Goal: Task Accomplishment & Management: Use online tool/utility

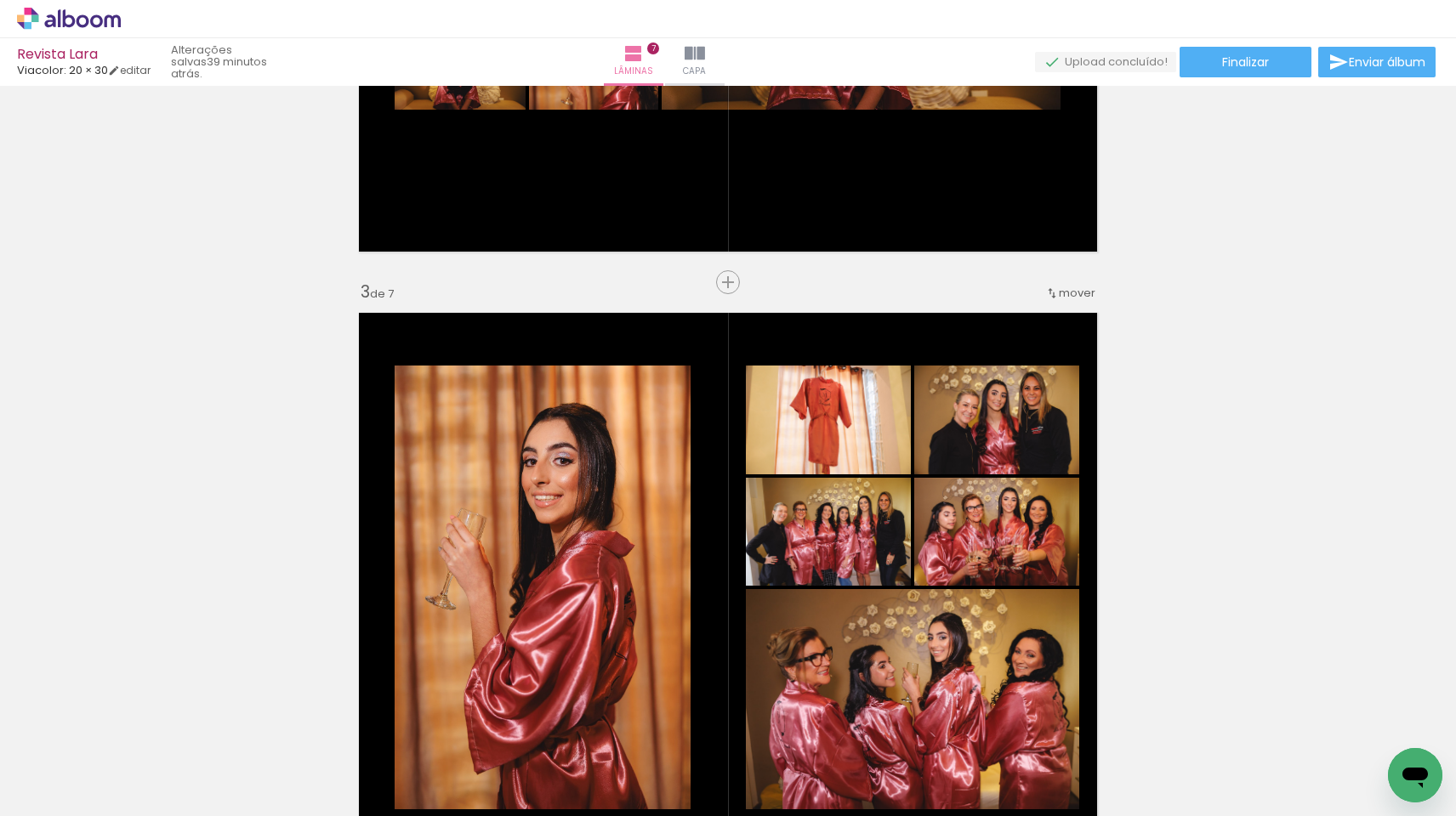
scroll to position [1045, 0]
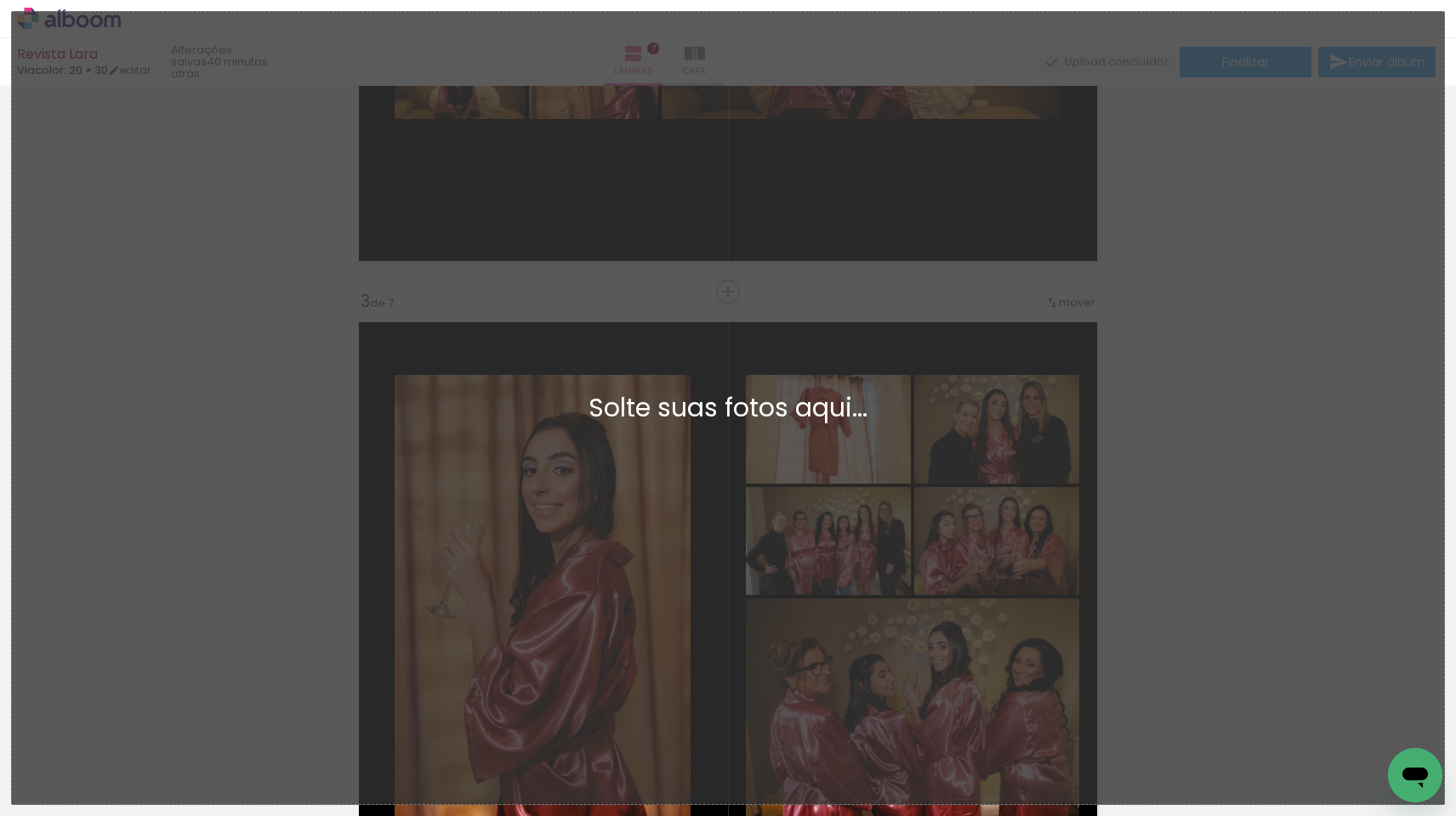
click at [1212, 326] on div "Adicionar Fotos Solte suas fotos aqui..." at bounding box center [728, 408] width 1432 height 792
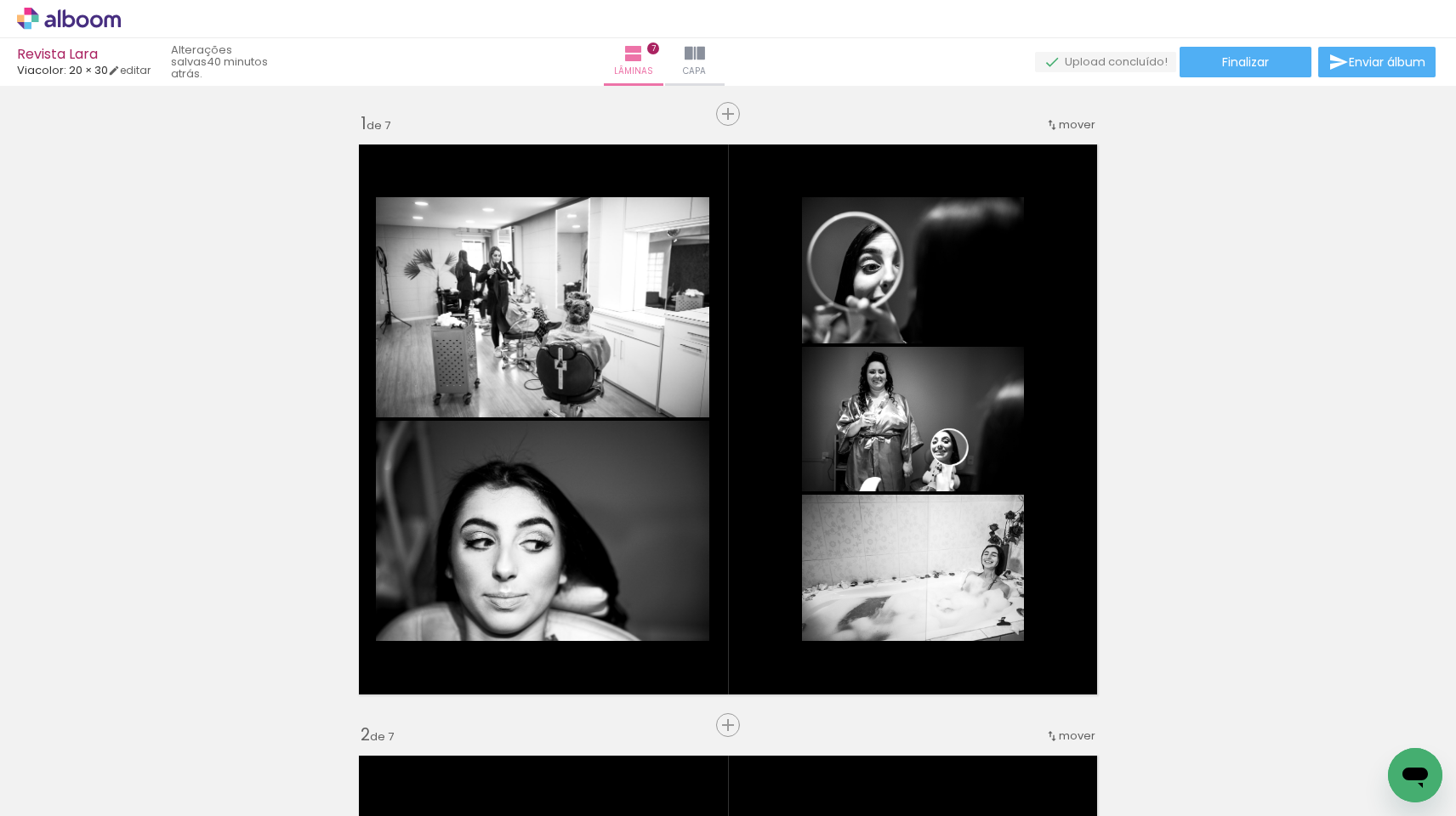
scroll to position [0, 0]
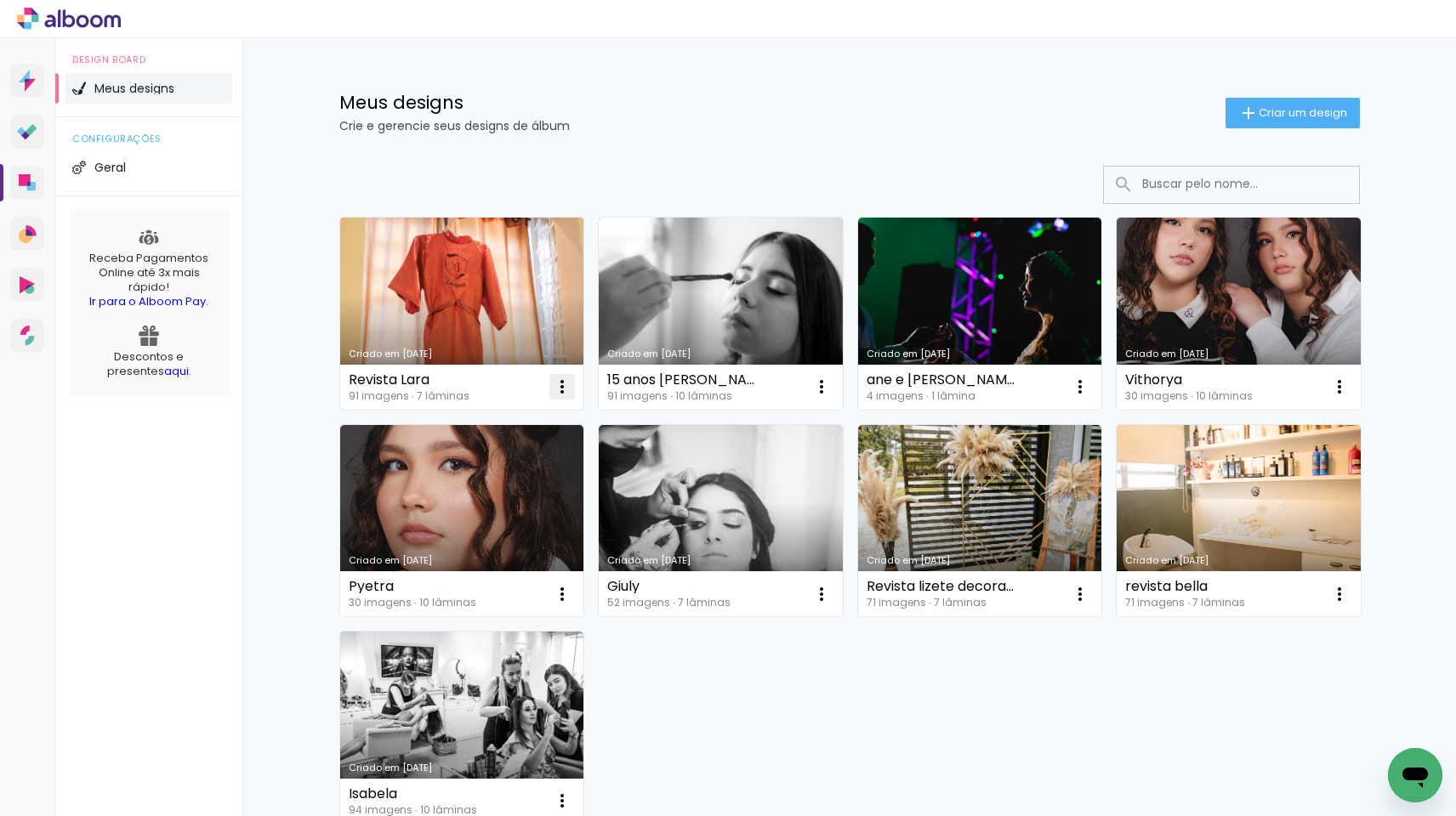
click at [559, 387] on iron-icon at bounding box center [562, 387] width 21 height 21
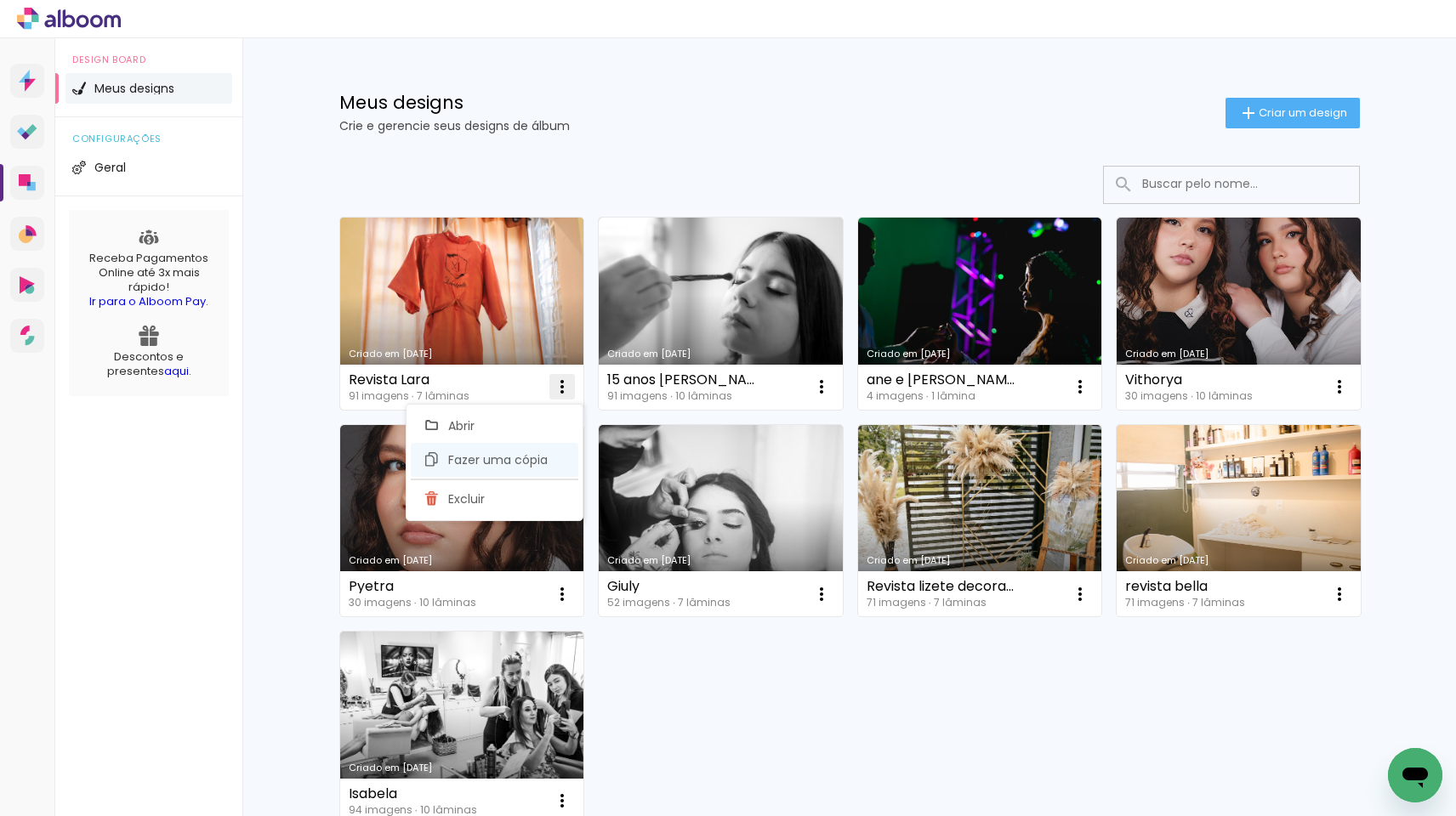
click at [537, 461] on span "Fazer uma cópia" at bounding box center [498, 460] width 100 height 12
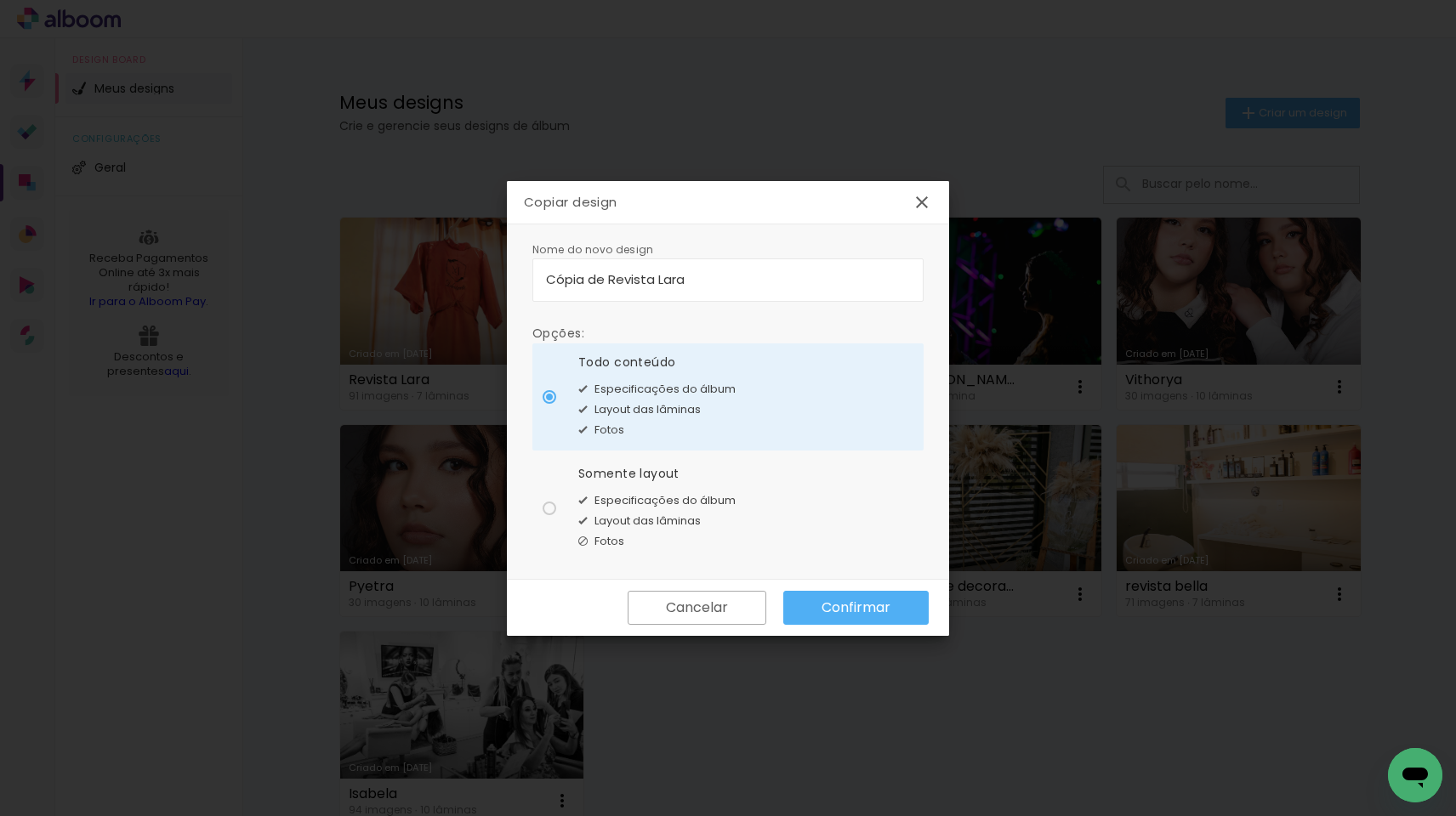
click at [695, 279] on input "Cópia de Revista Lara" at bounding box center [728, 279] width 364 height 20
drag, startPoint x: 610, startPoint y: 281, endPoint x: 488, endPoint y: 288, distance: 122.2
click at [488, 288] on body "link( href="../../bower_components/polymer/polymer.html" rel="import" ) picture…" at bounding box center [728, 408] width 1456 height 816
click at [587, 269] on input "Cópia de Revista Lara" at bounding box center [728, 279] width 364 height 20
drag, startPoint x: 607, startPoint y: 284, endPoint x: 488, endPoint y: 284, distance: 119.0
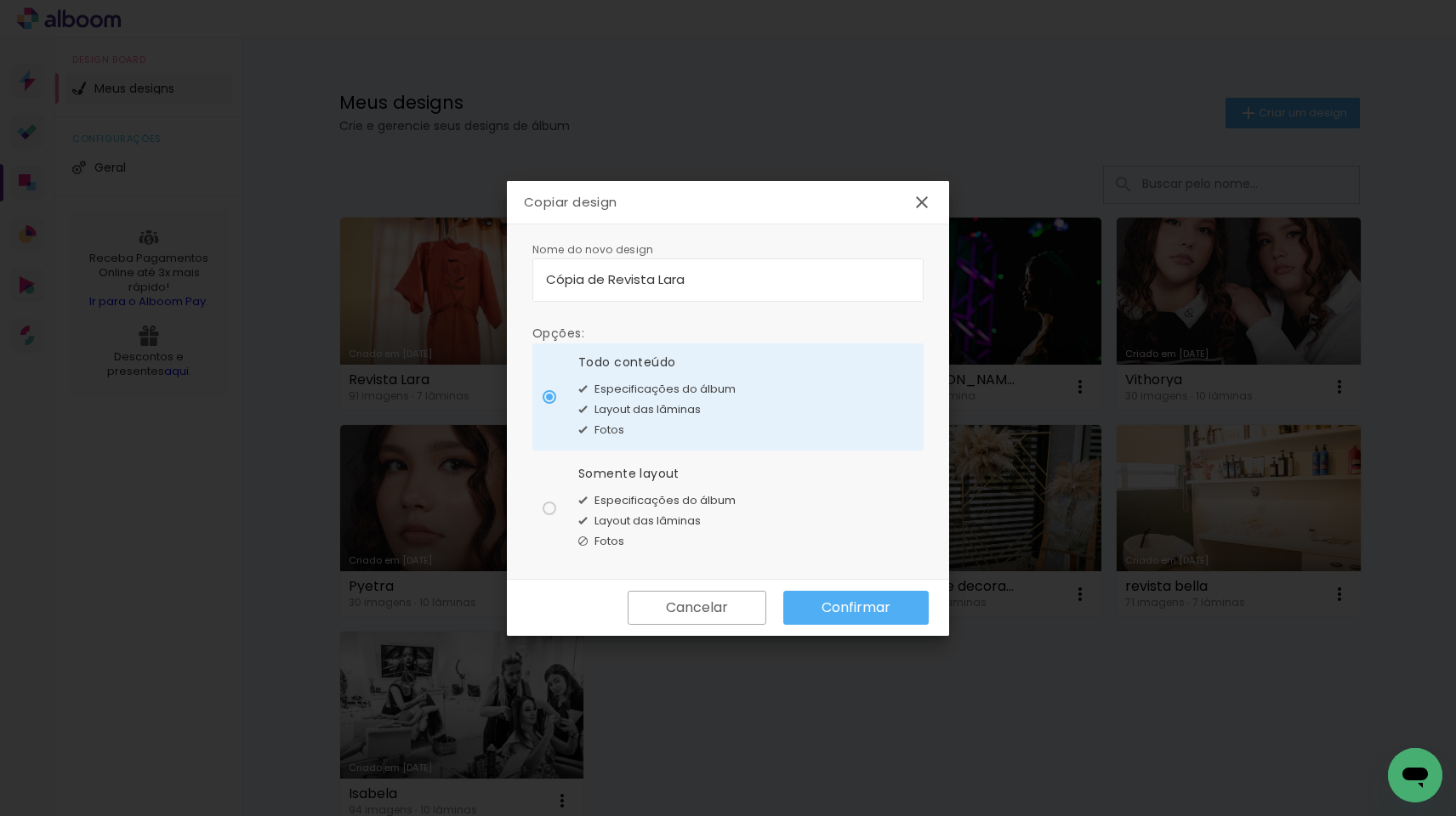
click at [488, 284] on body "link( href="../../bower_components/polymer/polymer.html" rel="import" ) picture…" at bounding box center [728, 408] width 1456 height 816
click at [638, 280] on input "Revista Lara" at bounding box center [728, 279] width 364 height 20
type input "Revista [PERSON_NAME]"
type paper-input "Revista [PERSON_NAME]"
click at [0, 0] on slot "Confirmar" at bounding box center [0, 0] width 0 height 0
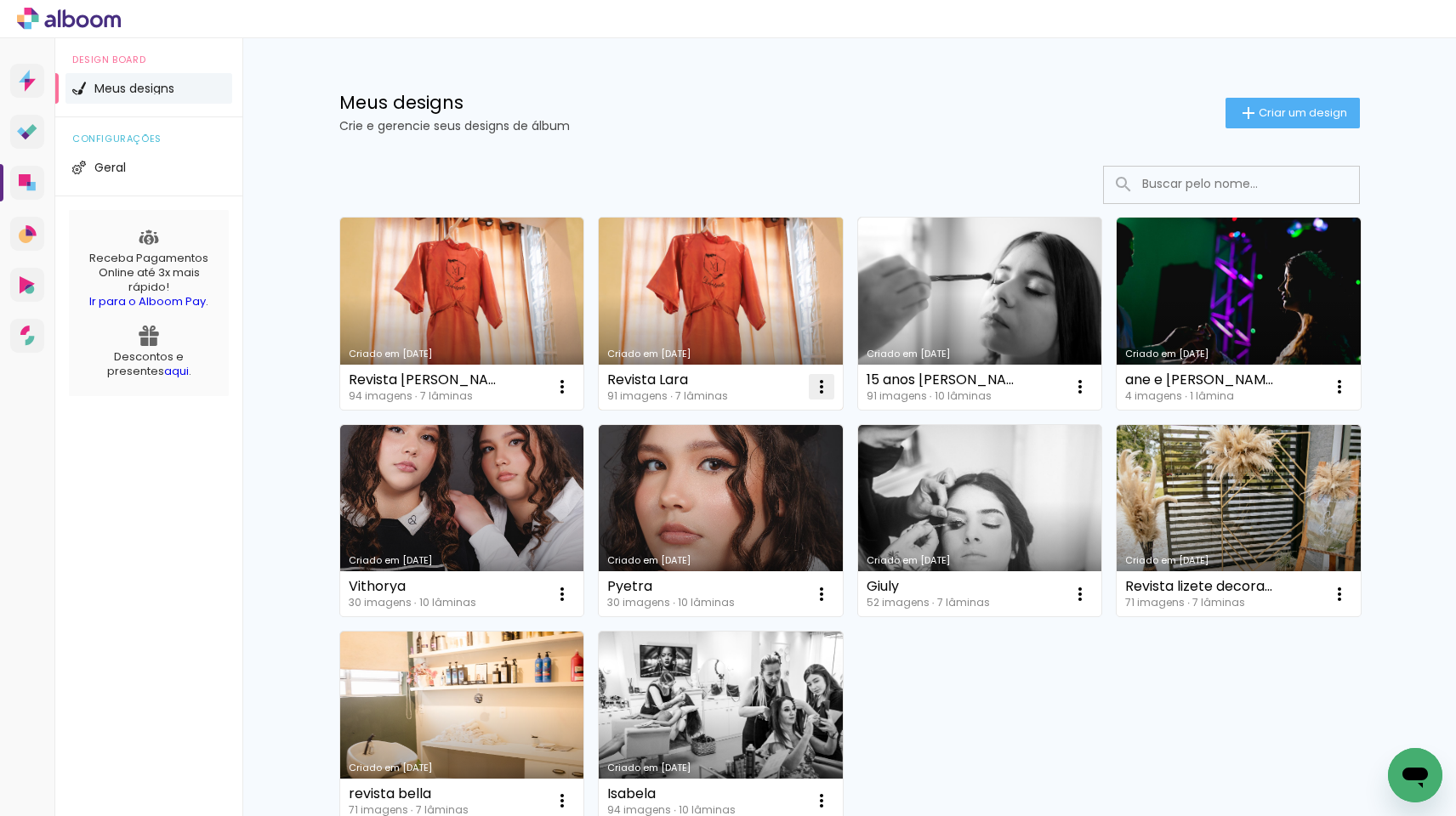
click at [820, 389] on iron-icon at bounding box center [821, 387] width 21 height 21
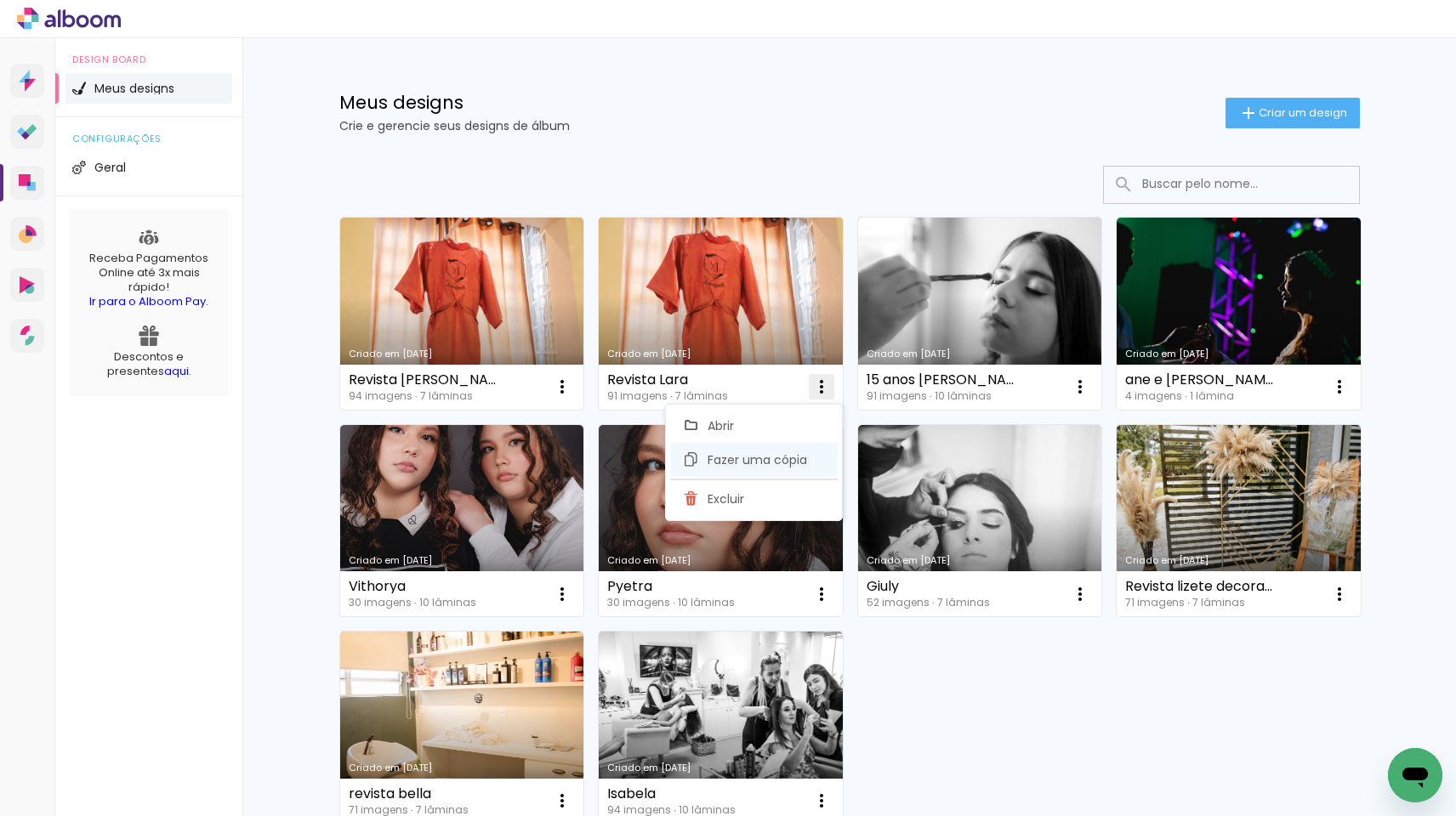
click at [787, 462] on span "Fazer uma cópia" at bounding box center [757, 460] width 100 height 12
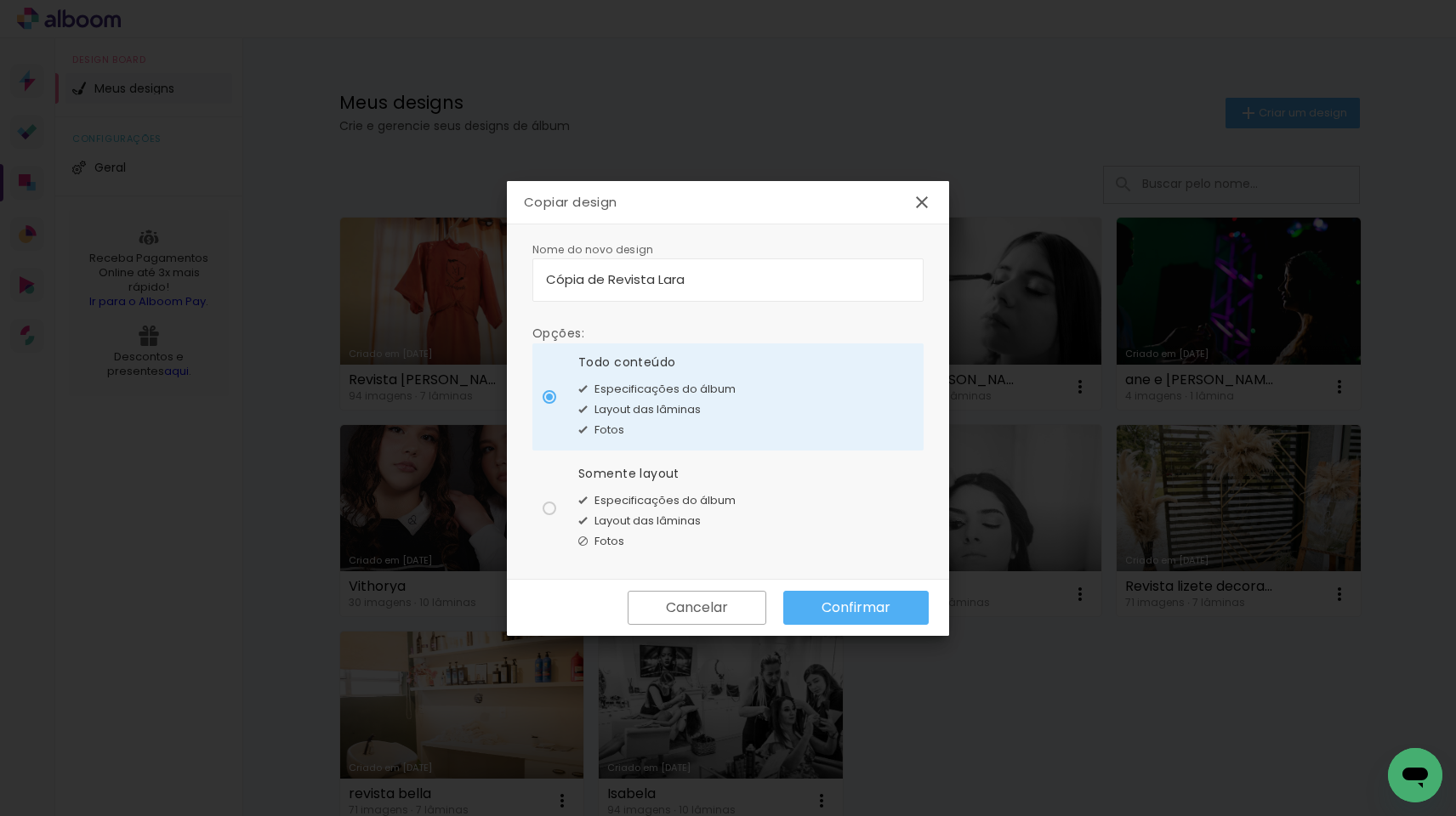
click at [702, 281] on input "Cópia de Revista Lara" at bounding box center [728, 279] width 364 height 20
drag, startPoint x: 610, startPoint y: 279, endPoint x: 297, endPoint y: 274, distance: 313.0
click at [297, 274] on body "link( href="../../bower_components/polymer/polymer.html" rel="import" ) picture…" at bounding box center [728, 408] width 1456 height 816
type input "Revista Lara Zarah"
type paper-input "Revista Lara Zarah"
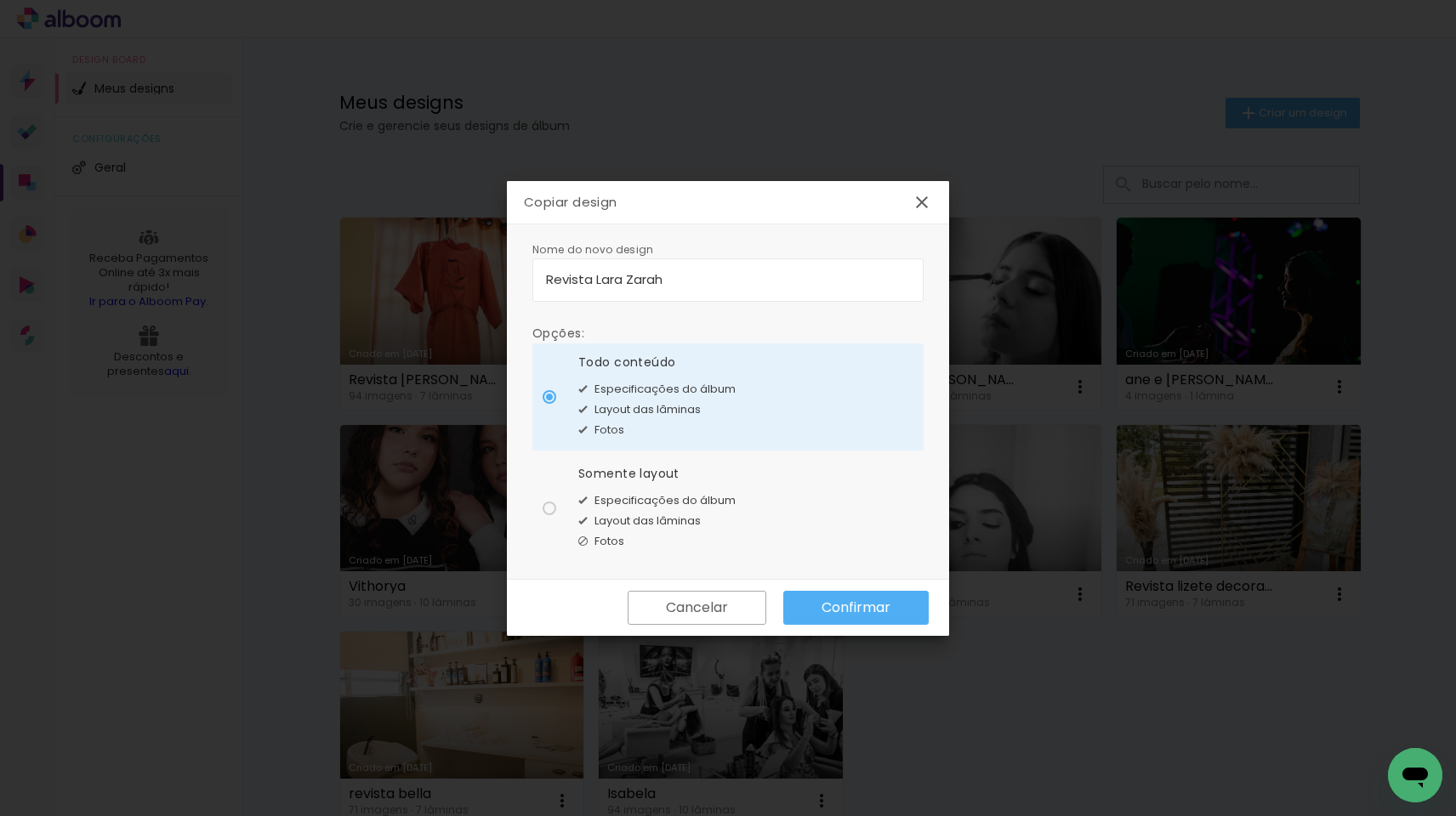
click at [0, 0] on slot "Confirmar" at bounding box center [0, 0] width 0 height 0
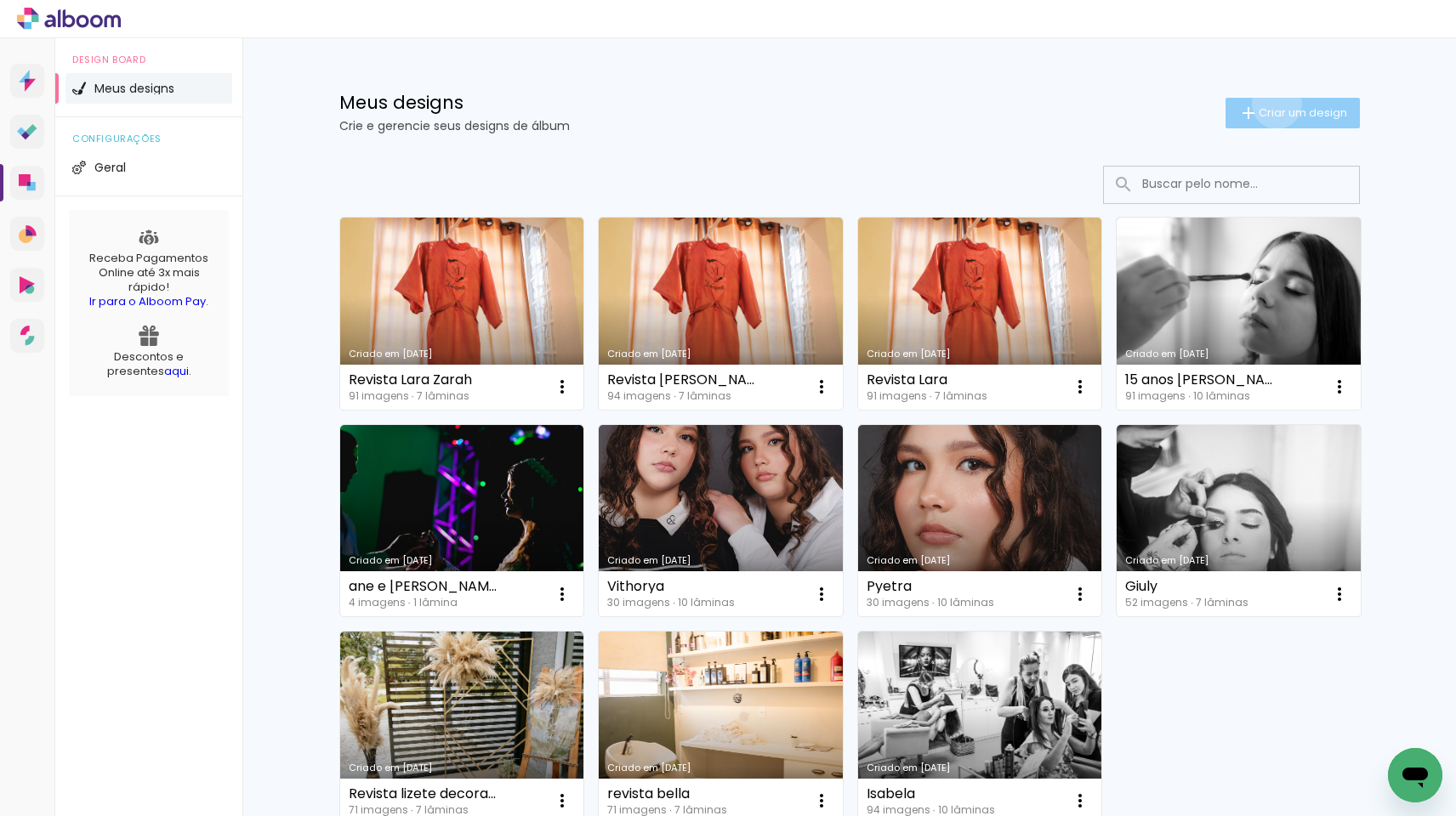
click at [1272, 104] on paper-button "Criar um design" at bounding box center [1292, 112] width 134 height 31
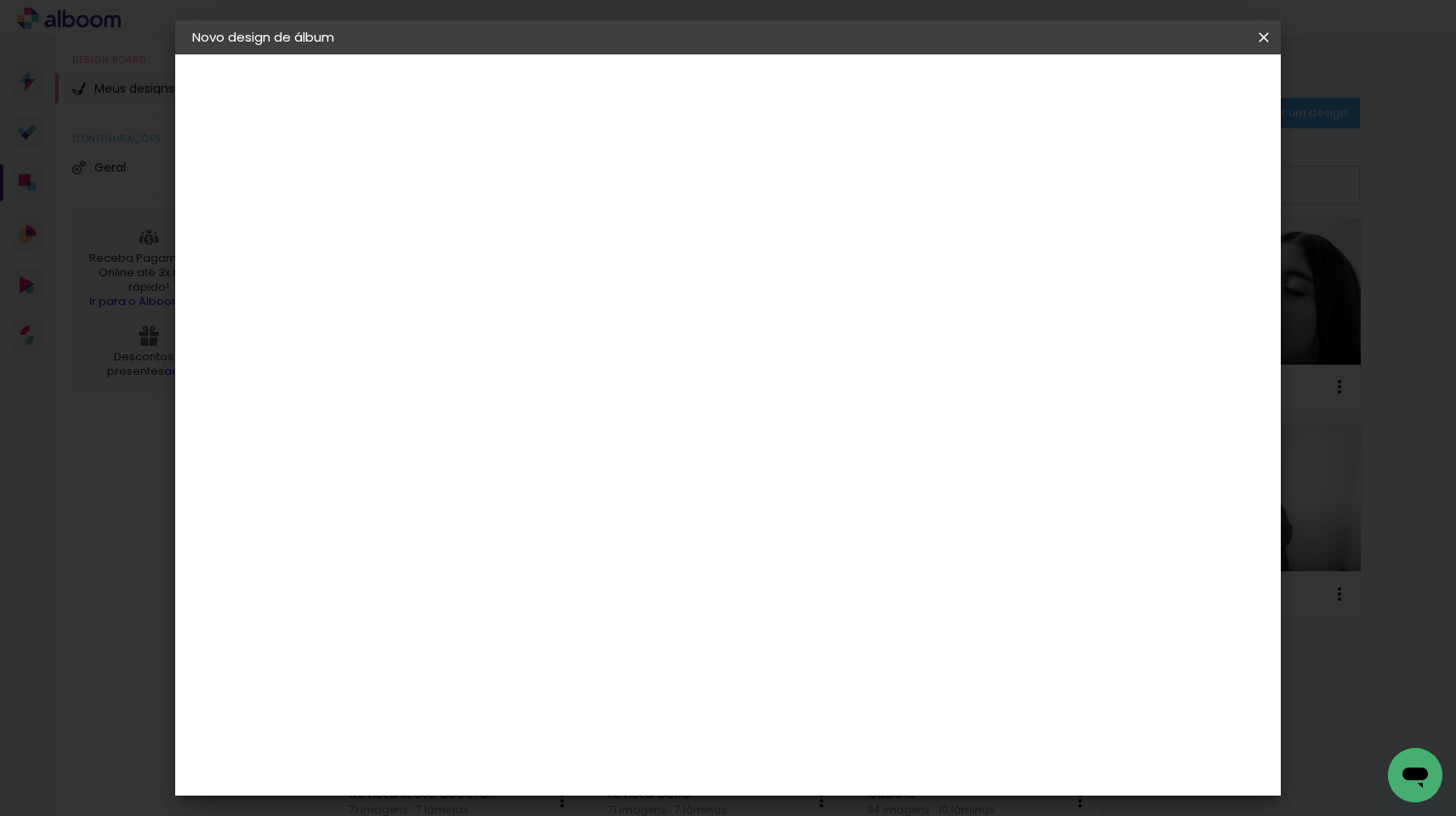
click at [470, 242] on div at bounding box center [470, 243] width 0 height 2
type input "album [PERSON_NAME]"
type paper-input "album [PERSON_NAME]"
click at [0, 0] on slot "Avançar" at bounding box center [0, 0] width 0 height 0
click at [566, 319] on input at bounding box center [497, 324] width 138 height 22
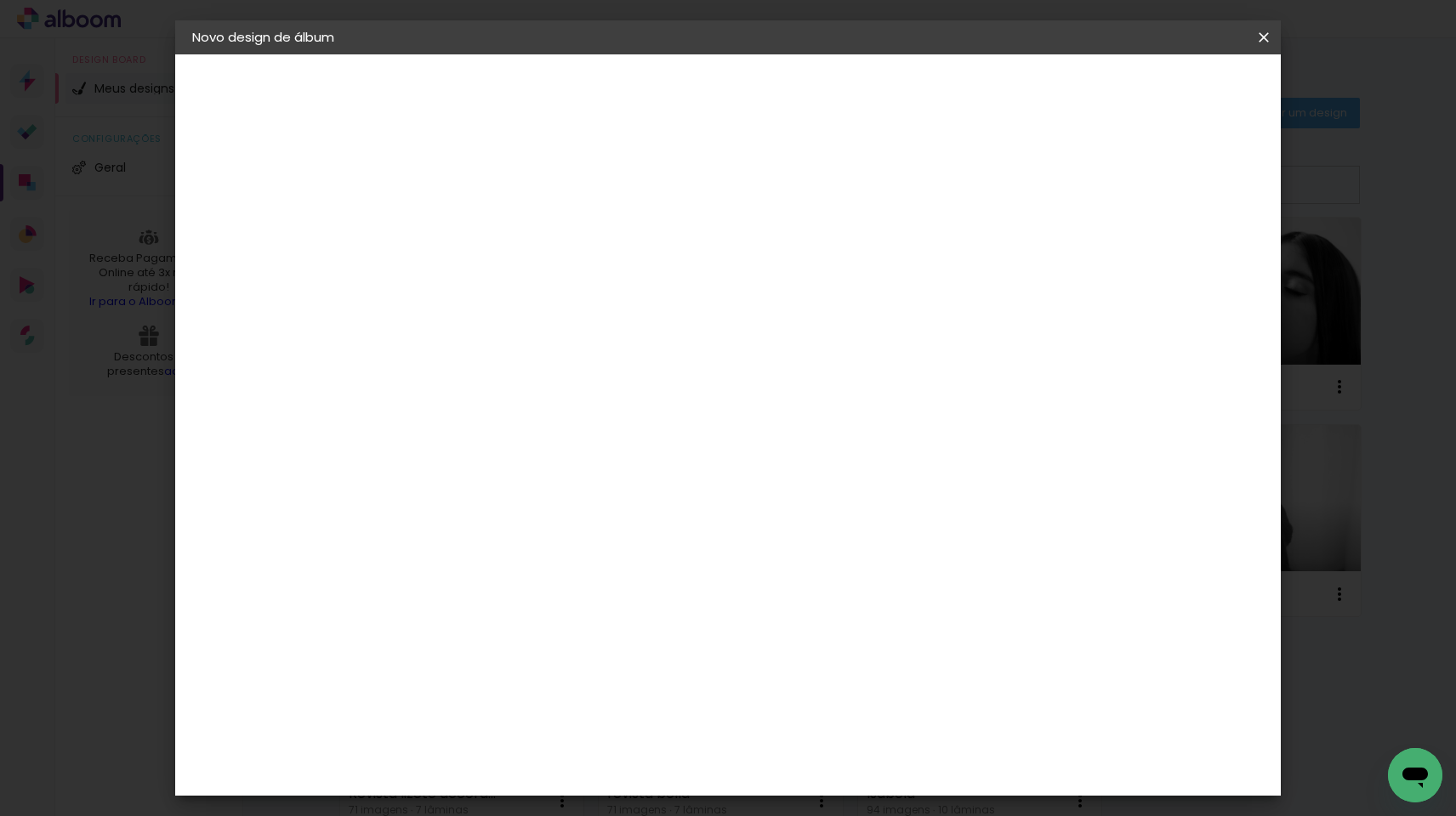
click at [552, 272] on input "[GEOGRAPHIC_DATA]" at bounding box center [490, 271] width 124 height 22
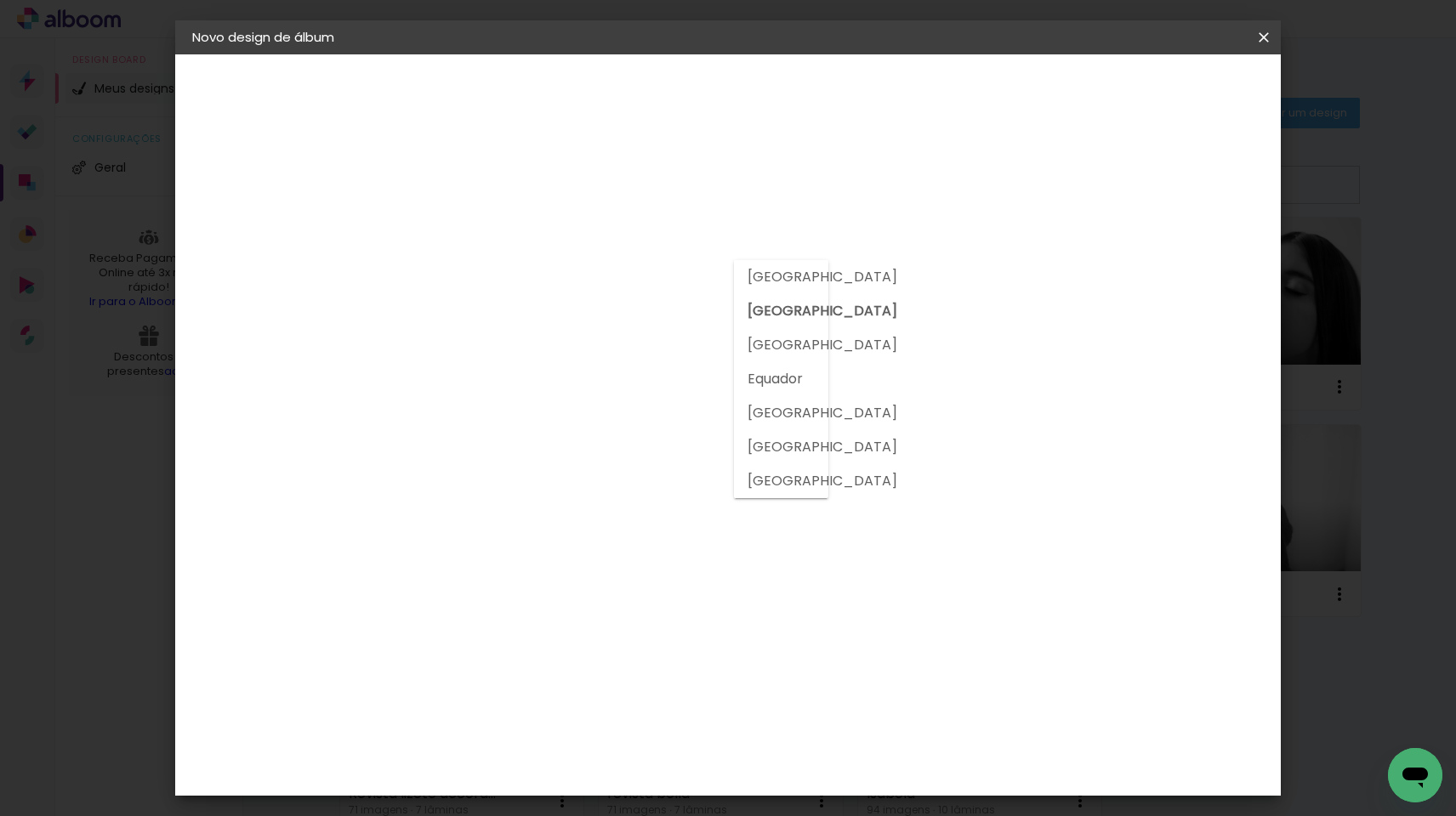
click at [552, 272] on input "[GEOGRAPHIC_DATA]" at bounding box center [490, 271] width 124 height 22
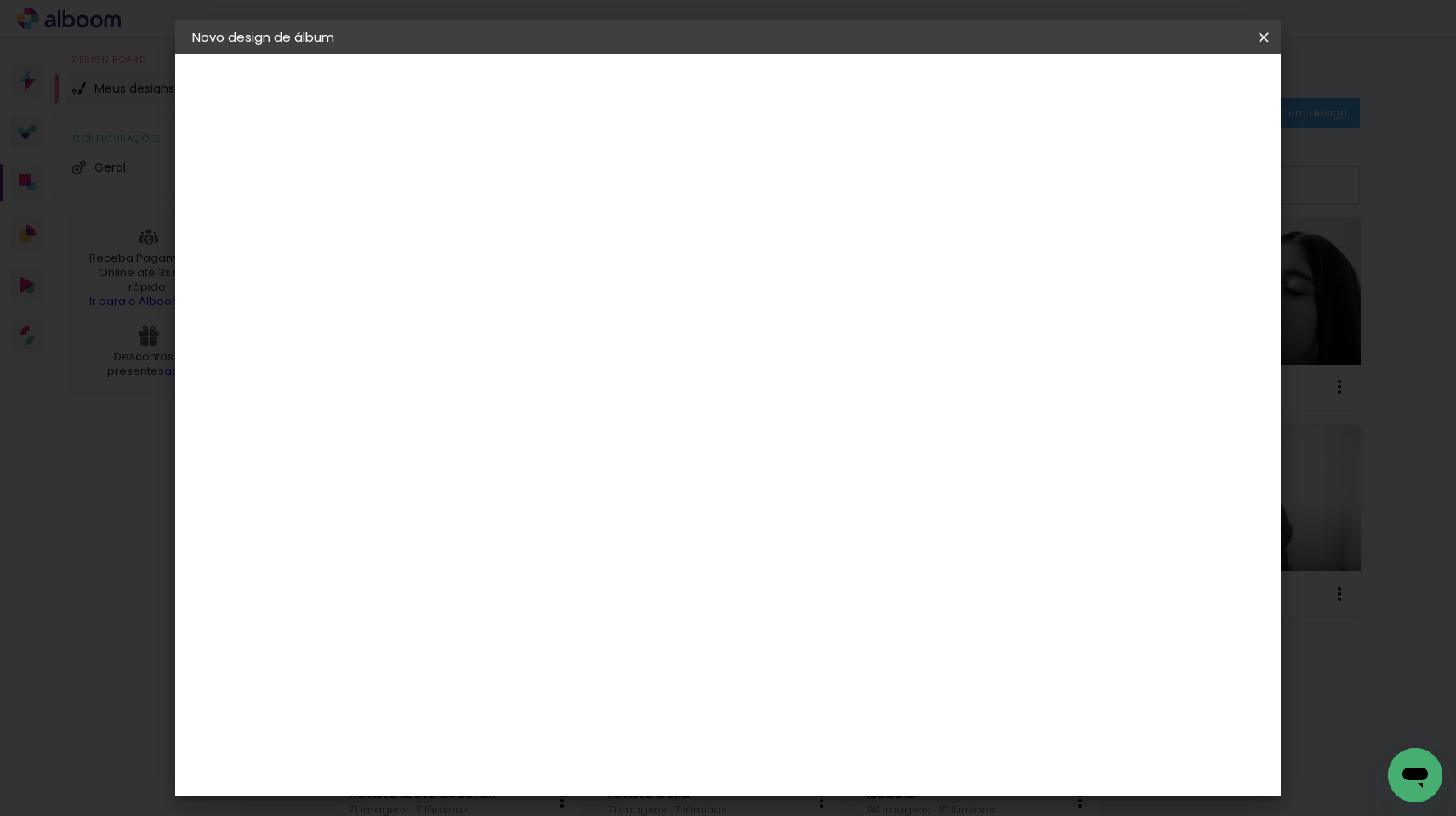
click at [565, 331] on input at bounding box center [497, 324] width 138 height 22
type input "goimage"
type paper-input "goimage"
click at [566, 334] on div at bounding box center [497, 335] width 138 height 2
type input "g"
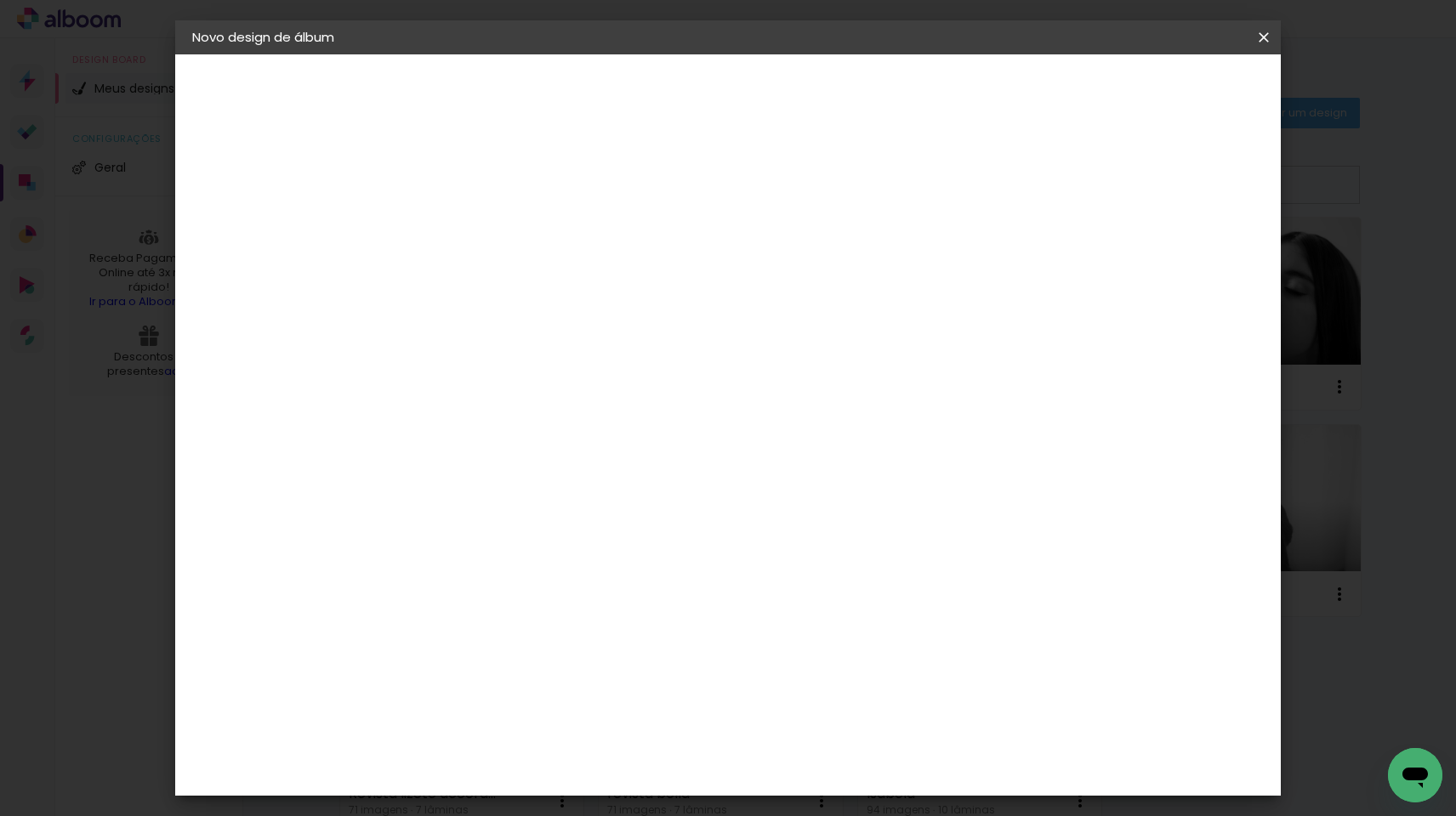
type input "go"
type paper-input "go"
click at [500, 381] on div "Go image" at bounding box center [480, 388] width 41 height 28
click at [0, 0] on slot "Tamanho Livre" at bounding box center [0, 0] width 0 height 0
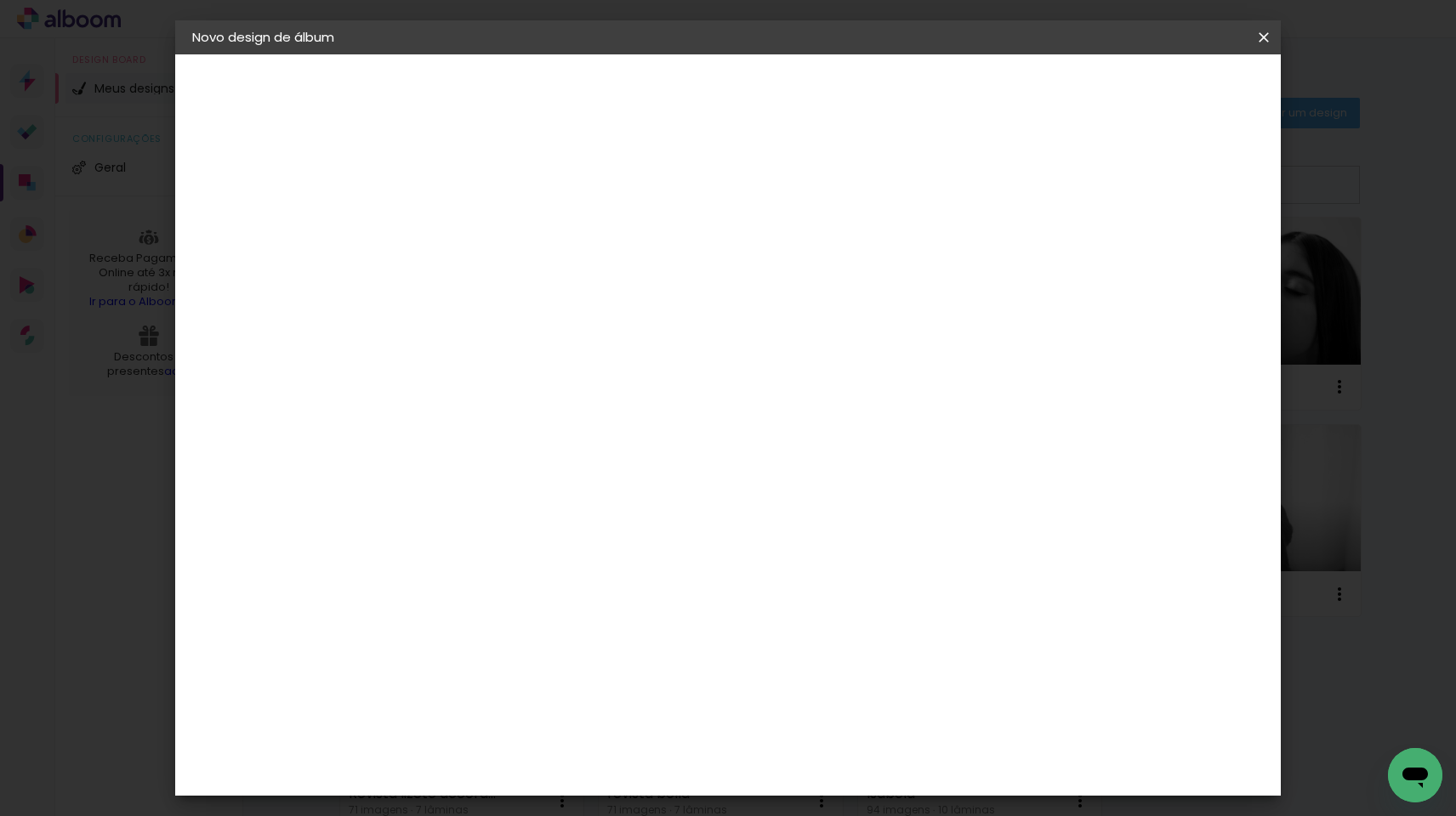
click at [0, 0] on slot "Tamanho Livre" at bounding box center [0, 0] width 0 height 0
click at [572, 399] on paper-item "Go image" at bounding box center [497, 387] width 150 height 44
click at [743, 273] on paper-item "Tamanho Livre" at bounding box center [667, 259] width 151 height 37
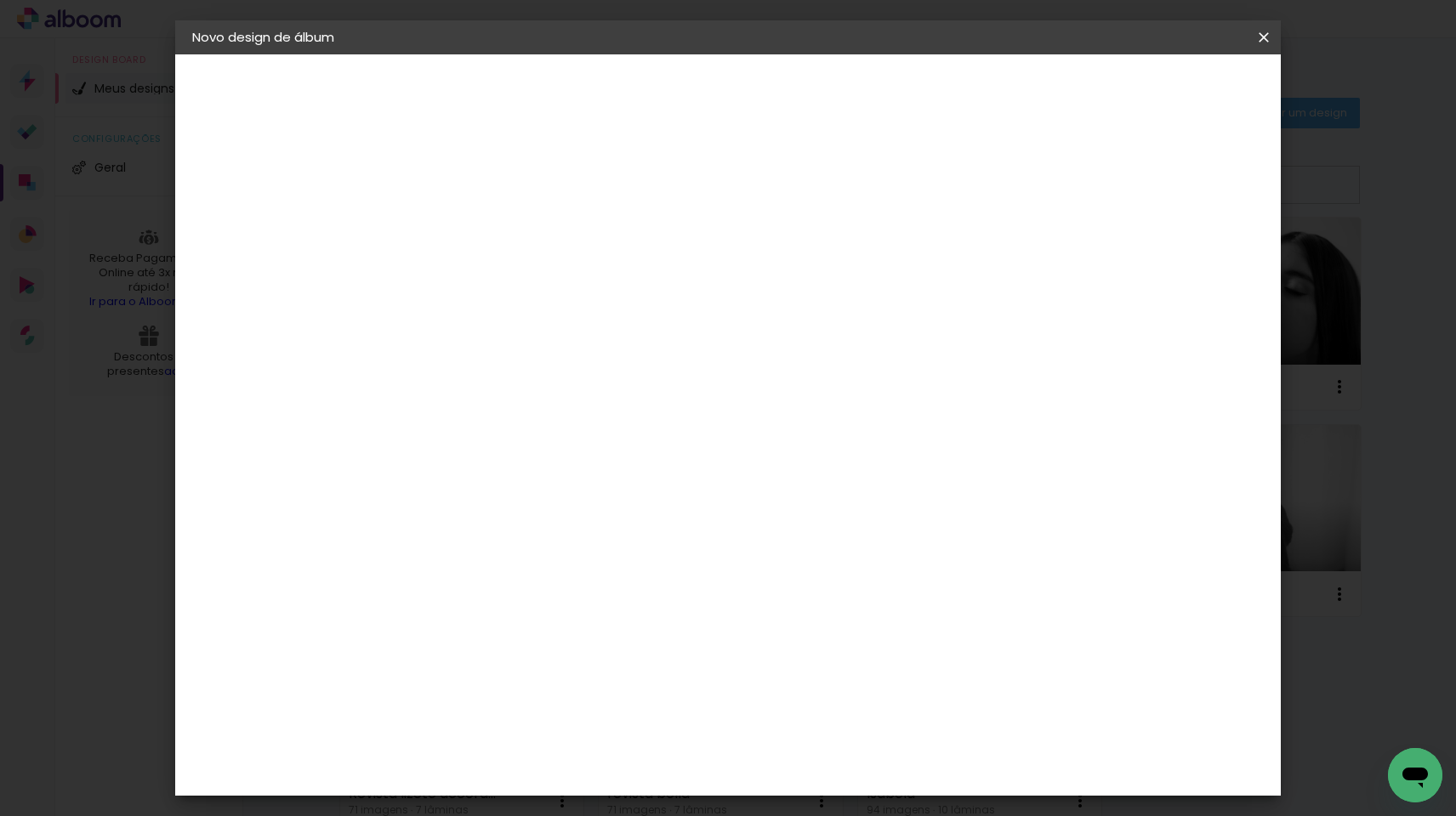
click at [0, 0] on slot "Avançar" at bounding box center [0, 0] width 0 height 0
click at [286, 206] on div "Tamanho livre" at bounding box center [257, 210] width 58 height 24
click at [0, 0] on slot "Tamanho Livre" at bounding box center [0, 0] width 0 height 0
click at [572, 395] on paper-item "Go image" at bounding box center [497, 387] width 150 height 44
click at [743, 245] on paper-item "Tamanho Livre" at bounding box center [667, 259] width 151 height 37
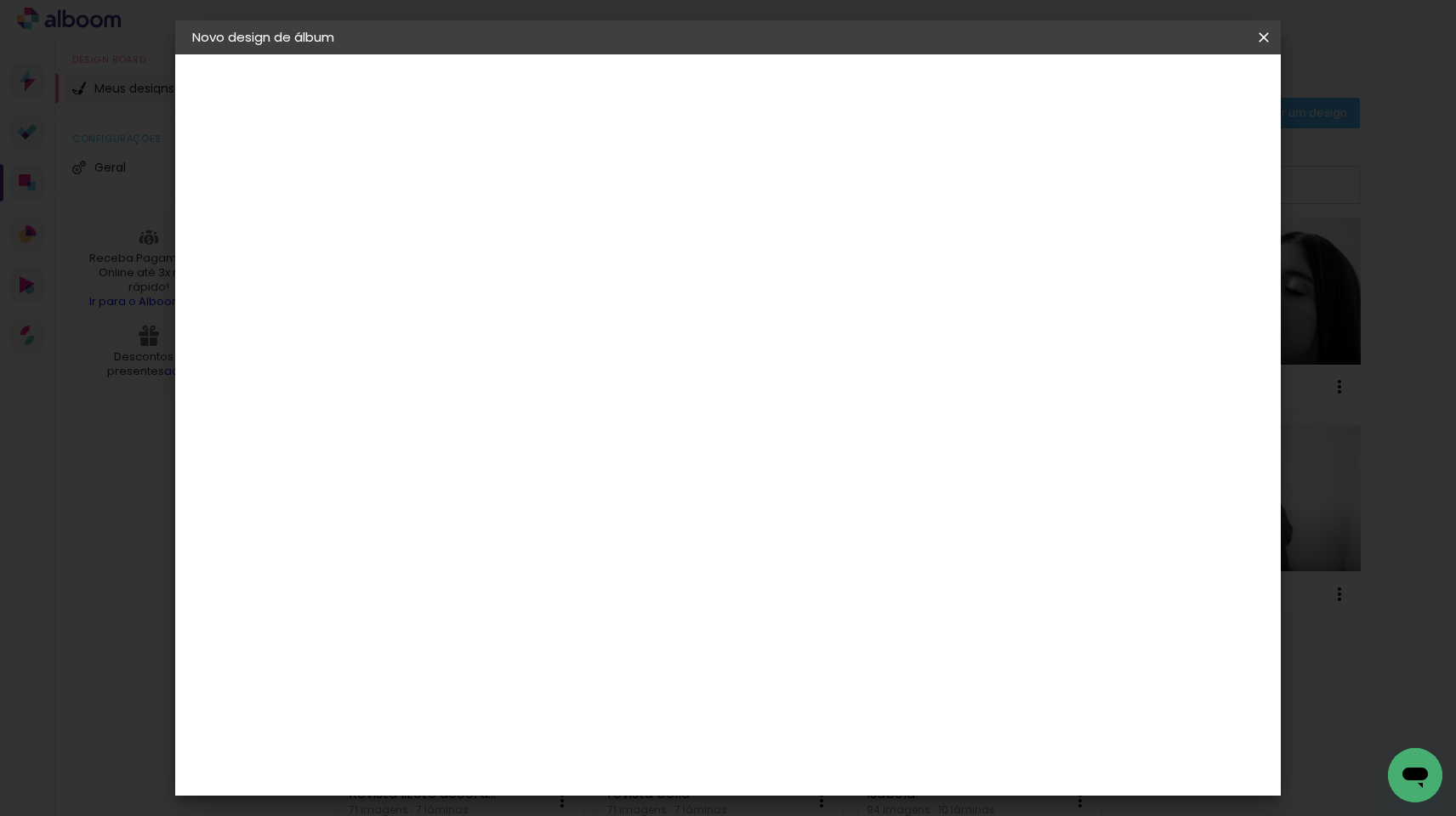
click at [463, 322] on input "go" at bounding box center [497, 324] width 138 height 22
click at [0, 0] on slot "Avançar" at bounding box center [0, 0] width 0 height 0
click at [0, 0] on slot "album [PERSON_NAME]" at bounding box center [0, 0] width 0 height 0
click at [237, 171] on div "2. Especificações" at bounding box center [285, 174] width 187 height 21
click at [544, 111] on header "Informações Dê um título ao seu álbum. Avançar" at bounding box center [470, 105] width 148 height 102
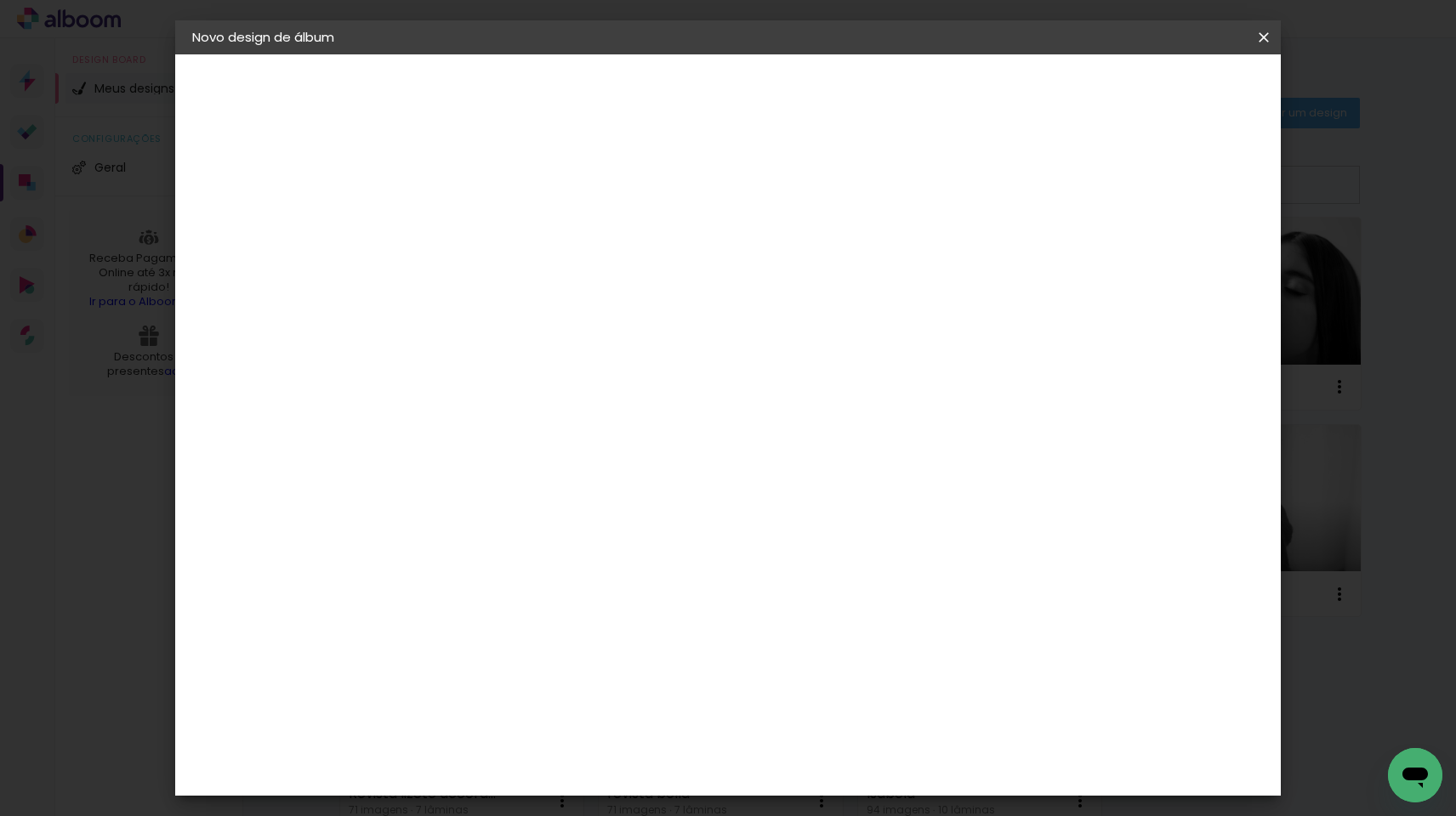
click at [544, 107] on header "Informações Dê um título ao seu álbum. Avançar" at bounding box center [470, 105] width 148 height 102
click at [0, 0] on slot "Avançar" at bounding box center [0, 0] width 0 height 0
click at [0, 0] on slot "Tamanho Livre" at bounding box center [0, 0] width 0 height 0
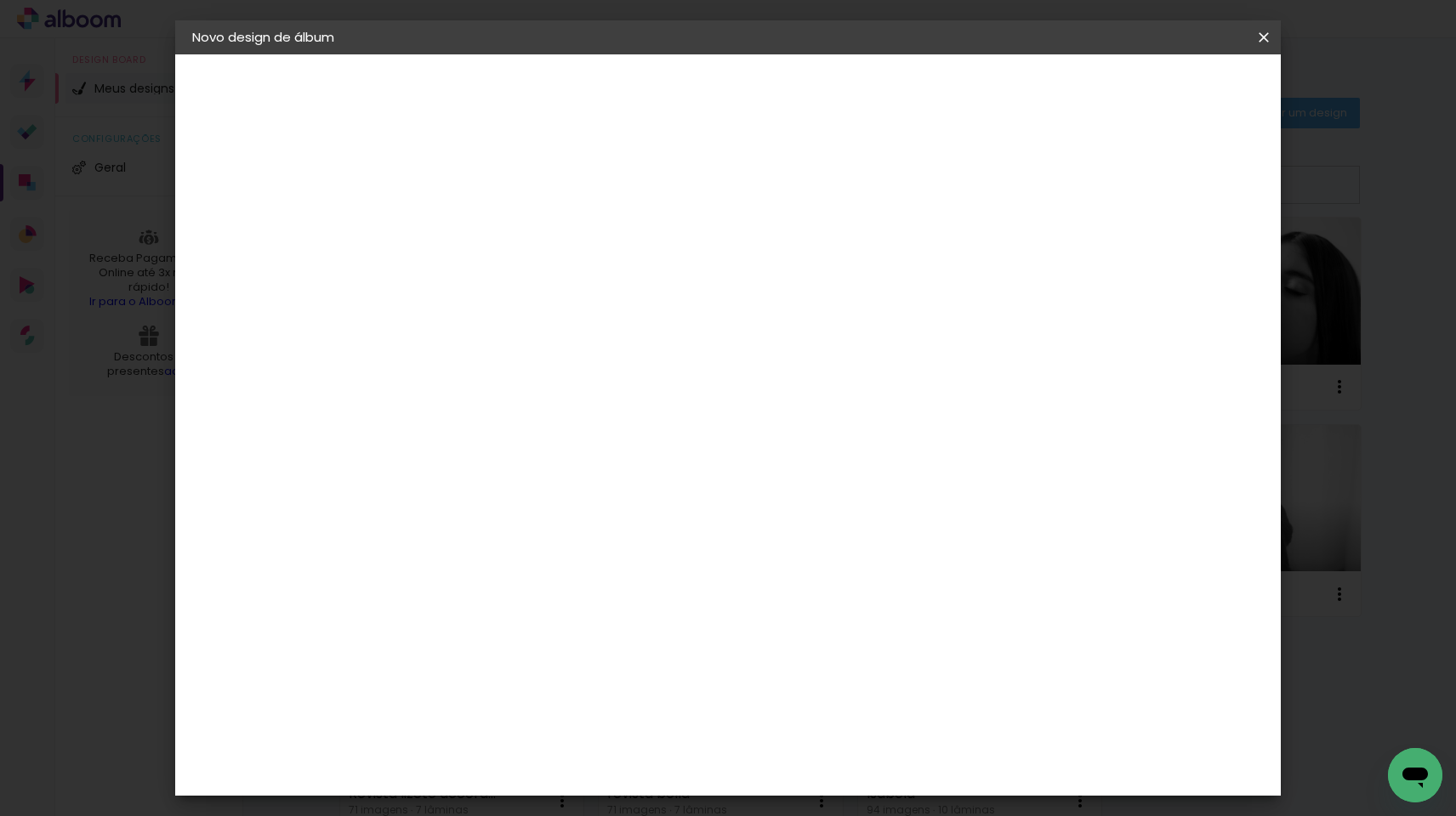
click at [0, 0] on slot "Tamanho Livre" at bounding box center [0, 0] width 0 height 0
click at [621, 256] on iron-icon at bounding box center [610, 259] width 21 height 21
click at [621, 255] on iron-icon at bounding box center [610, 259] width 21 height 21
click at [566, 316] on input "go" at bounding box center [497, 324] width 138 height 22
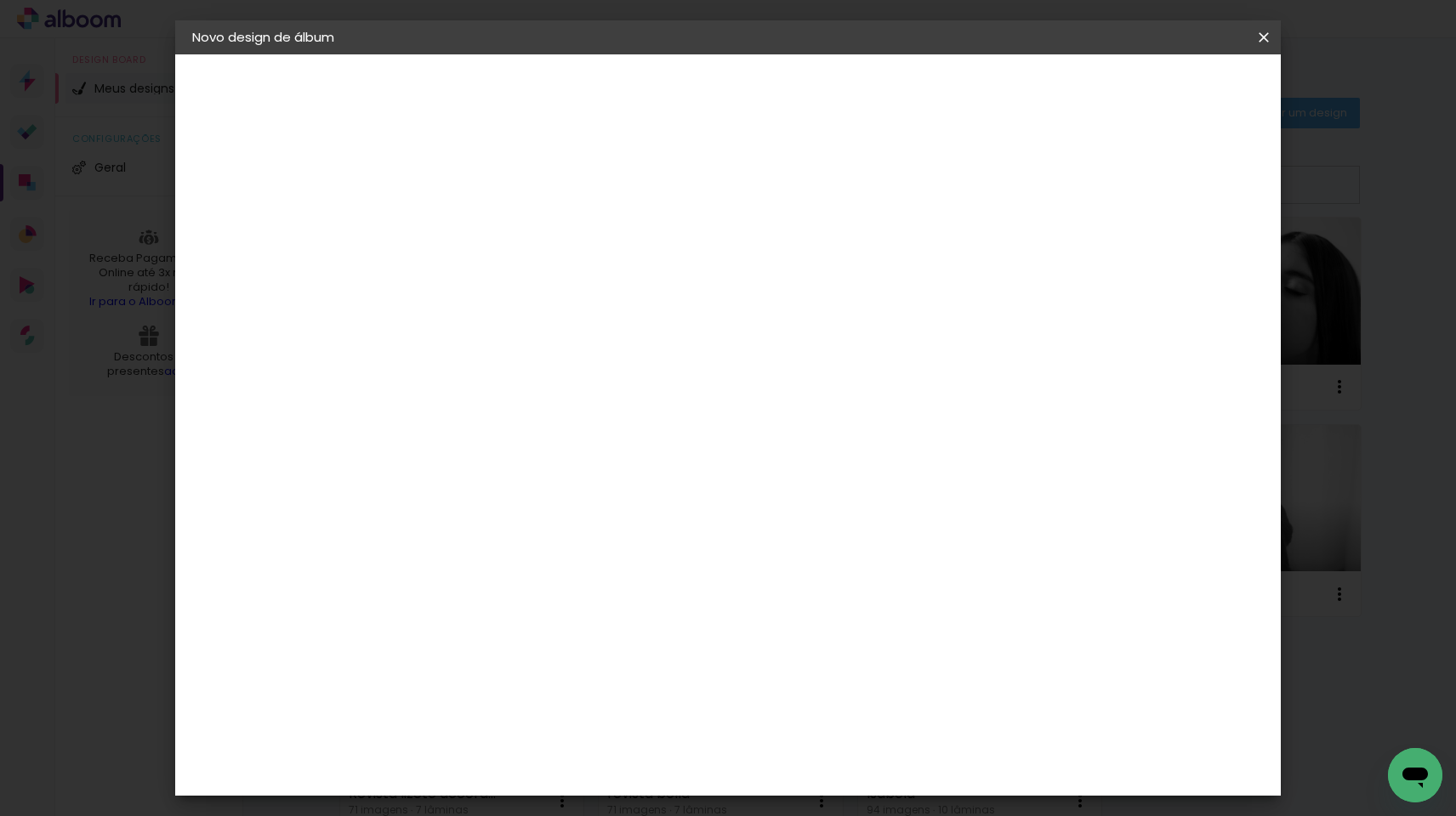
type input "g"
click at [500, 362] on div "Go image" at bounding box center [480, 376] width 41 height 28
click at [789, 260] on paper-item "Tamanho Livre" at bounding box center [707, 259] width 163 height 37
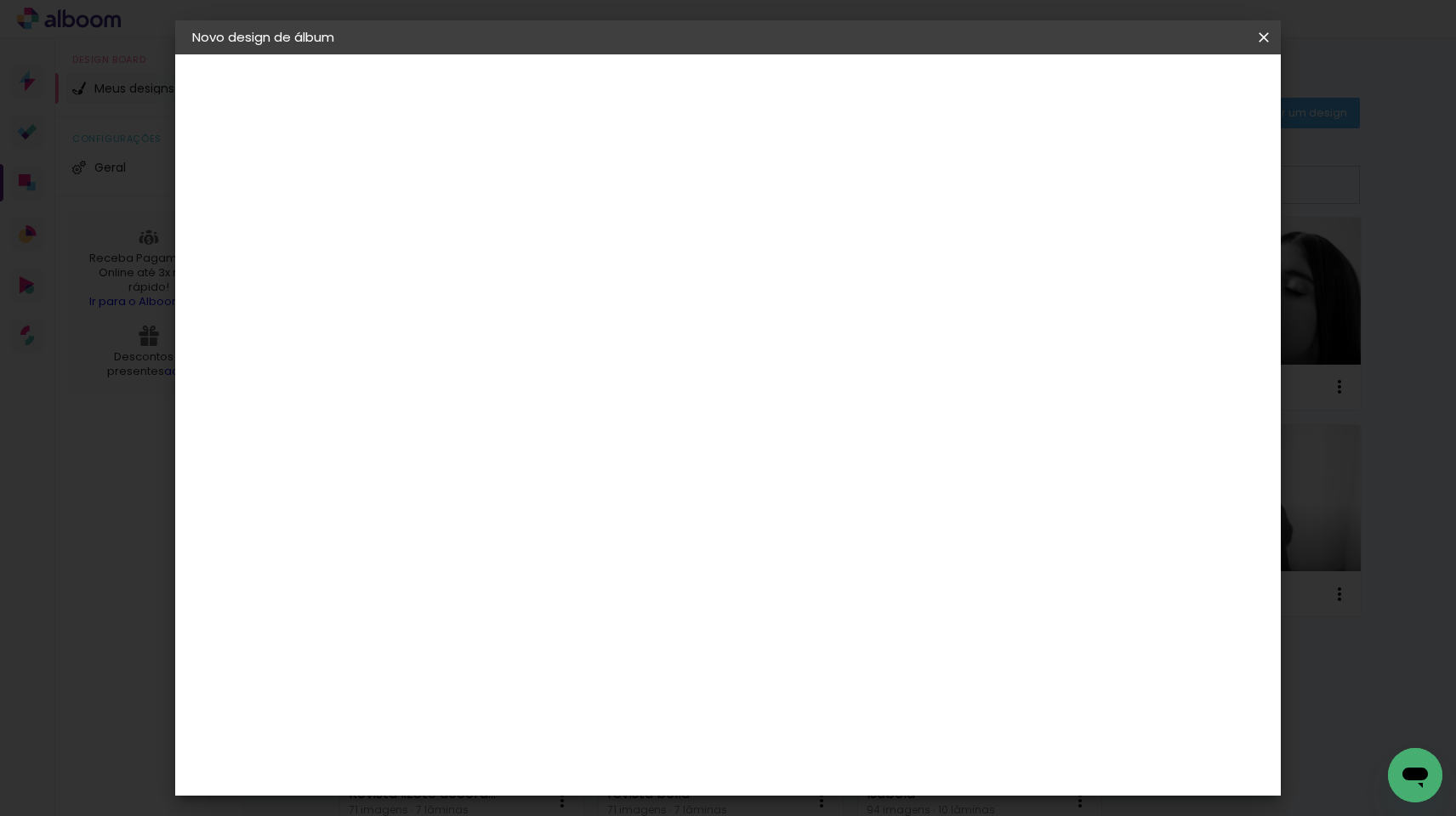
click at [789, 260] on paper-item "Tamanho Livre" at bounding box center [707, 259] width 163 height 37
click at [554, 620] on paper-item "Go image" at bounding box center [513, 641] width 184 height 44
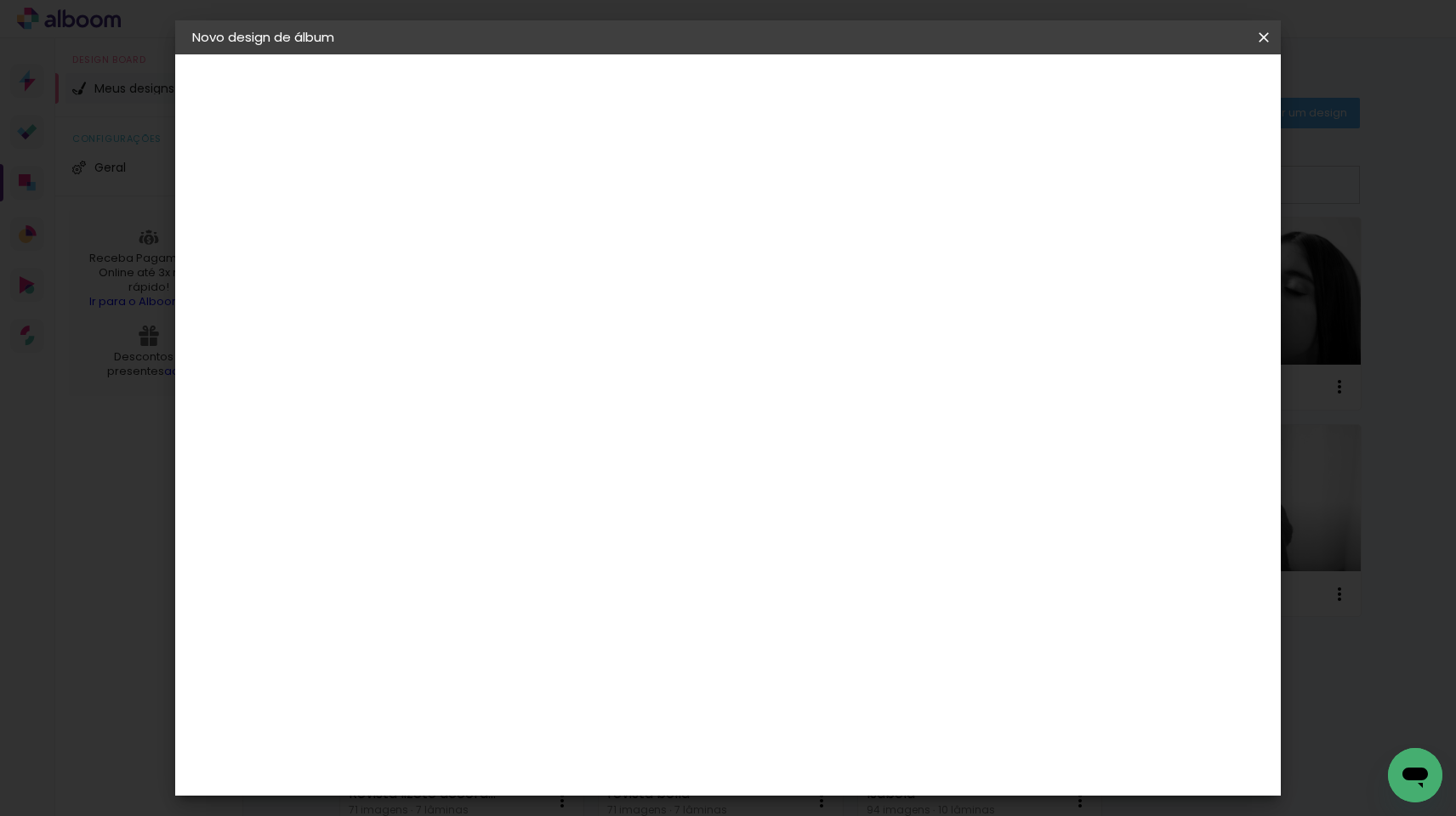
click at [554, 620] on paper-item "Go image" at bounding box center [513, 641] width 184 height 44
